Goal: Information Seeking & Learning: Find specific fact

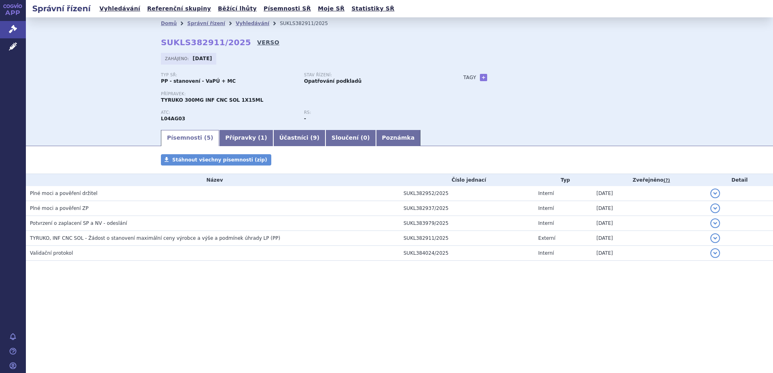
click at [257, 42] on link "VERSO" at bounding box center [268, 42] width 22 height 8
click at [257, 41] on link "VERSO" at bounding box center [268, 42] width 22 height 8
click at [238, 26] on link "Vyhledávání" at bounding box center [253, 24] width 34 height 6
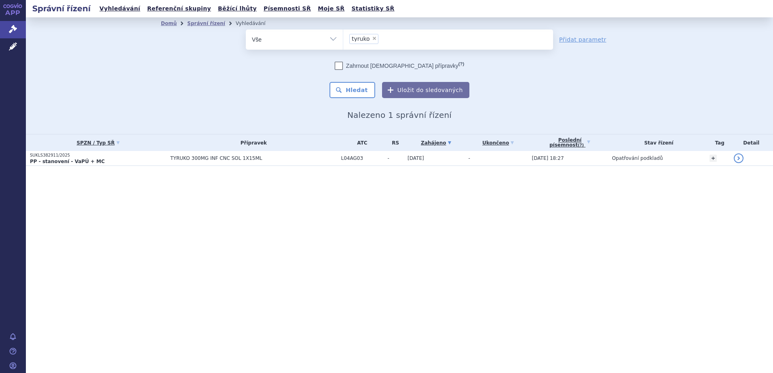
click at [372, 38] on span "×" at bounding box center [374, 38] width 5 height 5
click at [343, 38] on select "tyruko" at bounding box center [343, 39] width 0 height 20
select select
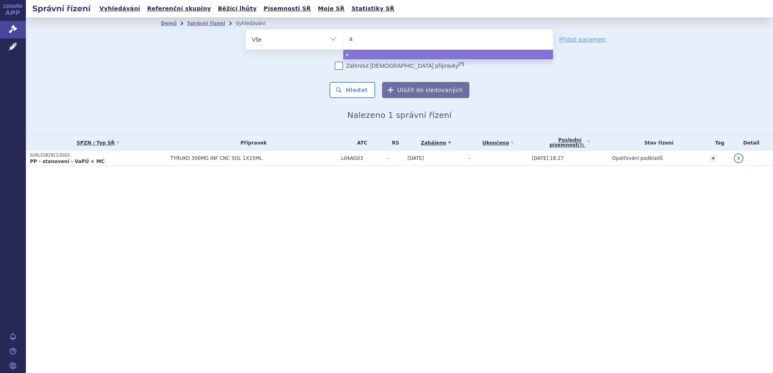
type input "af"
type input "afq"
type input "afqli"
type input "afqlir"
select select "afqlir"
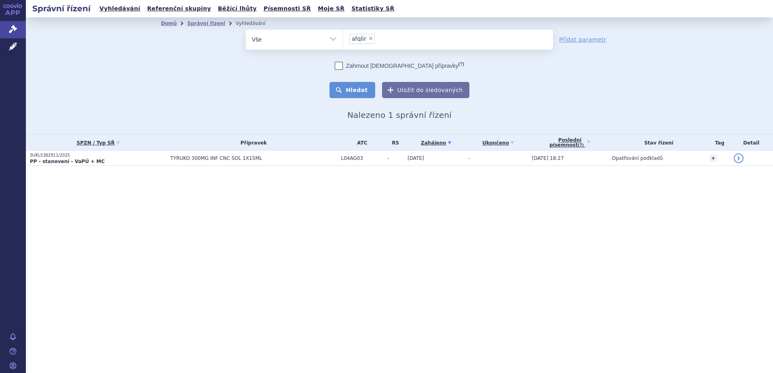
click at [356, 84] on button "Hledat" at bounding box center [352, 90] width 46 height 16
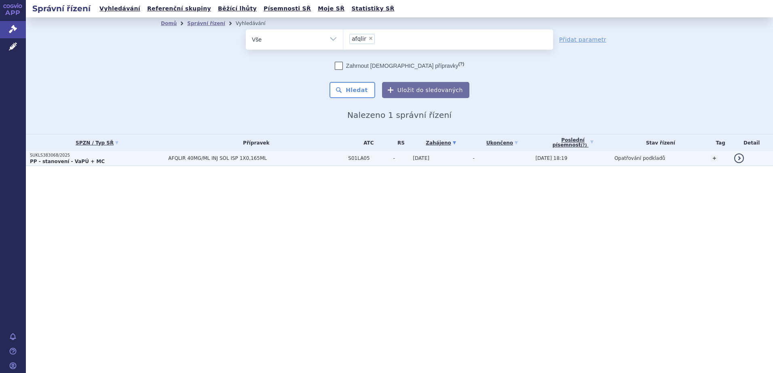
click at [193, 156] on span "AFQLIR 40MG/ML INJ SOL ISP 1X0,165ML" at bounding box center [256, 159] width 176 height 6
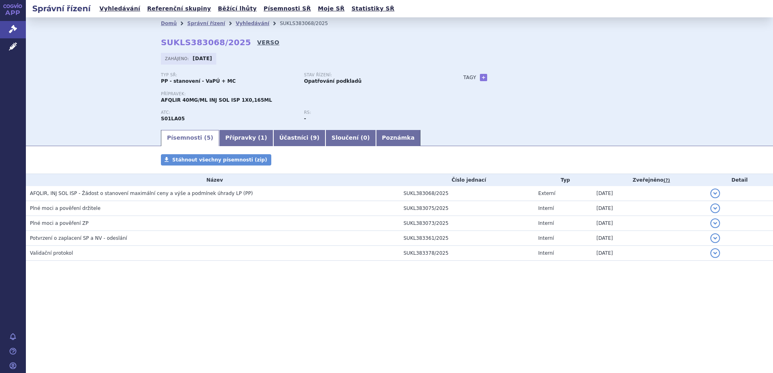
click at [257, 41] on link "VERSO" at bounding box center [268, 42] width 22 height 8
click at [240, 18] on li "Vyhledávání" at bounding box center [258, 23] width 44 height 12
click at [236, 26] on link "Vyhledávání" at bounding box center [253, 24] width 34 height 6
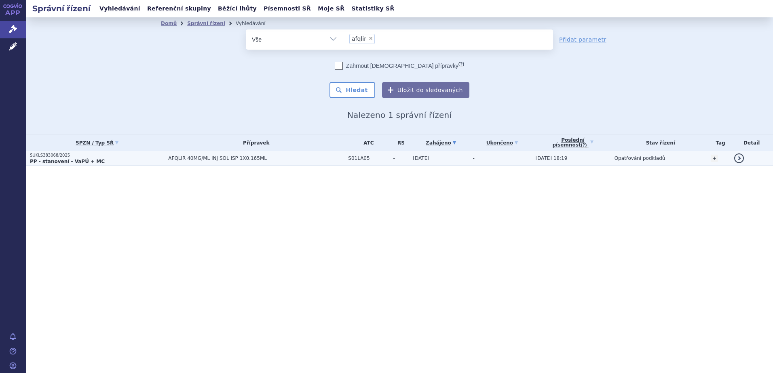
click at [215, 158] on span "AFQLIR 40MG/ML INJ SOL ISP 1X0,165ML" at bounding box center [256, 159] width 176 height 6
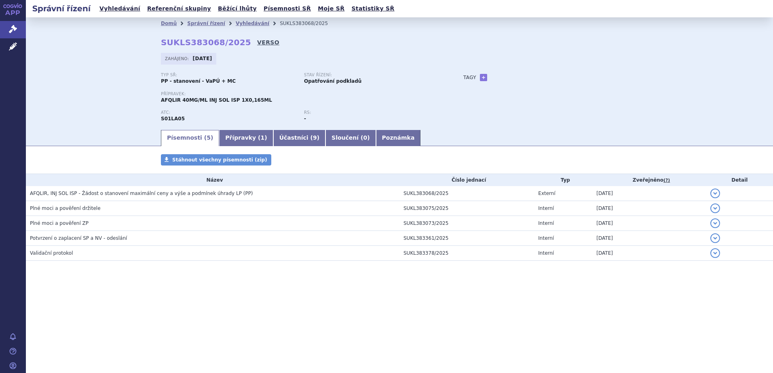
click at [257, 40] on link "VERSO" at bounding box center [268, 42] width 22 height 8
